Goal: Transaction & Acquisition: Subscribe to service/newsletter

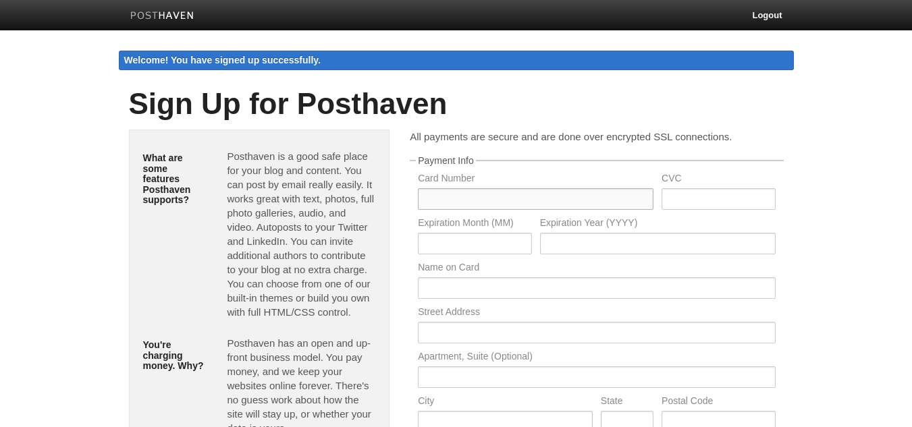
click at [531, 194] on input "text" at bounding box center [536, 199] width 236 height 22
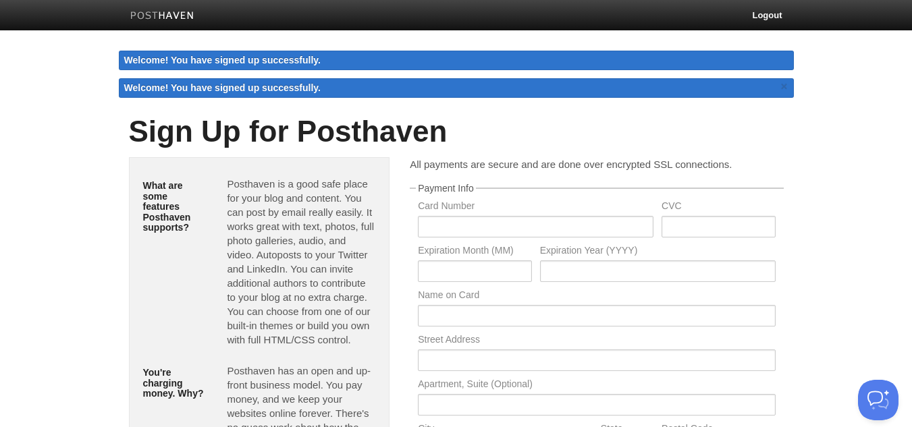
click at [149, 14] on img at bounding box center [162, 16] width 64 height 10
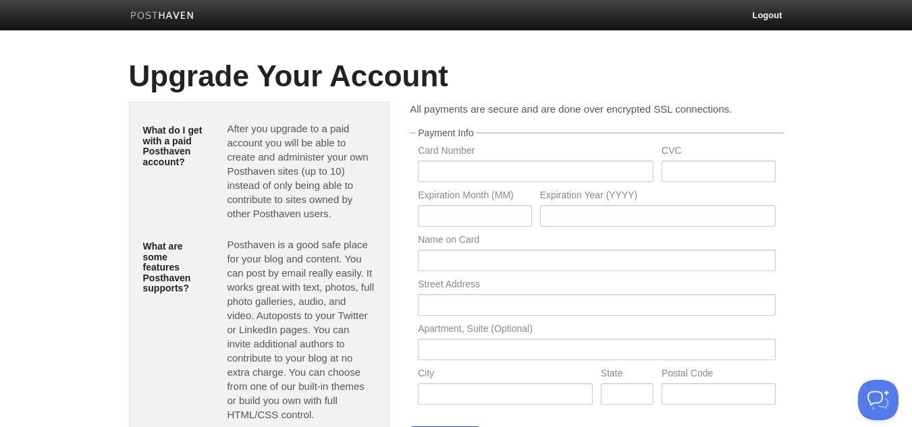
click at [130, 13] on img at bounding box center [162, 16] width 64 height 10
